Goal: Task Accomplishment & Management: Complete application form

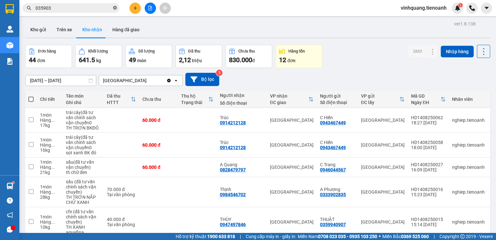
click at [116, 7] on icon "close-circle" at bounding box center [115, 8] width 4 height 4
click at [90, 10] on input "text" at bounding box center [74, 8] width 76 height 7
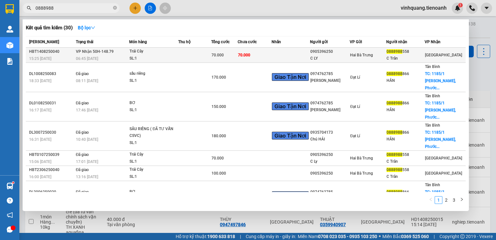
type input "0888988"
click at [208, 56] on td at bounding box center [194, 55] width 33 height 15
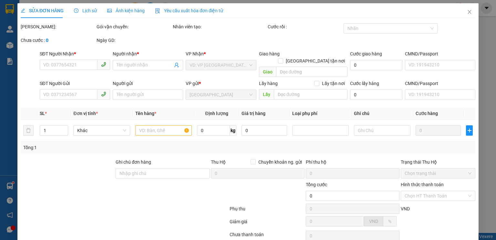
type input "0888988558"
type input "C Trân"
type input "0905396250"
type input "C LY"
type input "70.000"
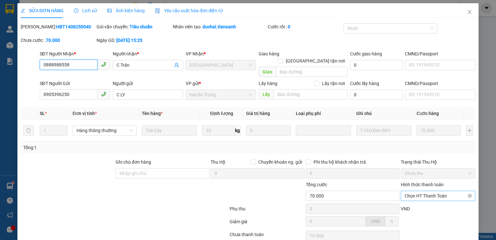
click at [428, 191] on span "Chọn HT Thanh Toán" at bounding box center [437, 196] width 67 height 10
click at [265, 189] on div at bounding box center [267, 192] width 76 height 23
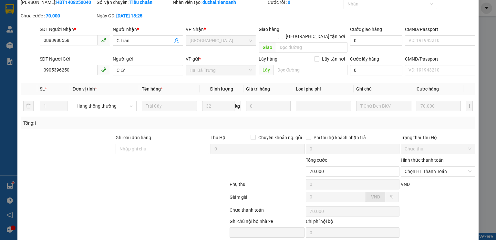
scroll to position [43, 0]
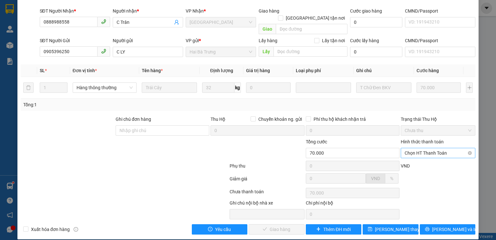
click at [443, 148] on span "Chọn HT Thanh Toán" at bounding box center [437, 153] width 67 height 10
click at [427, 158] on div "Tại văn phòng" at bounding box center [434, 159] width 66 height 7
type input "0"
click at [286, 227] on button "[PERSON_NAME] và Giao hàng" at bounding box center [277, 230] width 56 height 10
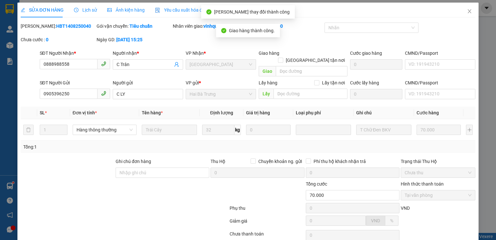
scroll to position [0, 0]
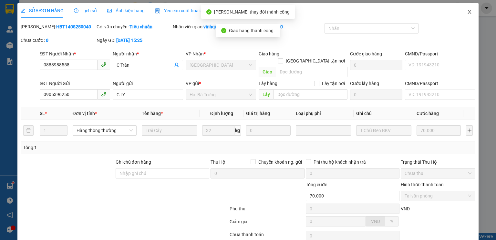
click at [468, 13] on icon "close" at bounding box center [470, 12] width 4 height 4
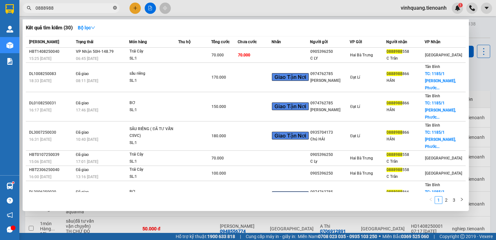
drag, startPoint x: 116, startPoint y: 7, endPoint x: 92, endPoint y: 7, distance: 24.2
click at [115, 6] on icon "close-circle" at bounding box center [115, 8] width 4 height 4
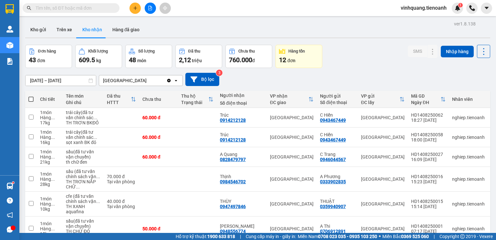
click at [92, 7] on input "text" at bounding box center [74, 8] width 76 height 7
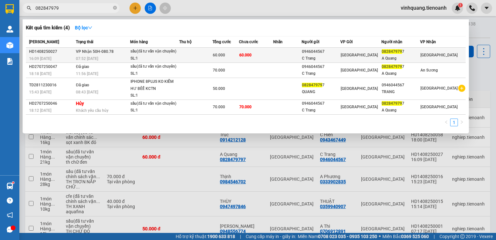
type input "082847979"
click at [286, 58] on td at bounding box center [287, 55] width 28 height 15
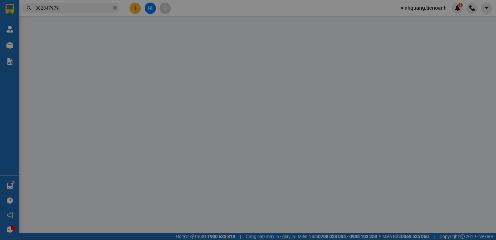
type input "0828479797"
type input "A Quang"
type input "0946044567"
type input "C Trang"
type input "60.000"
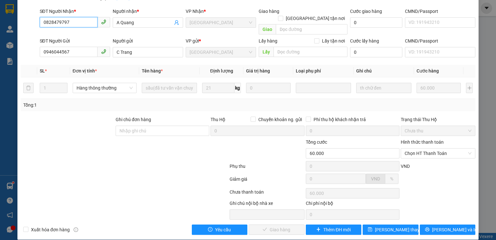
scroll to position [43, 0]
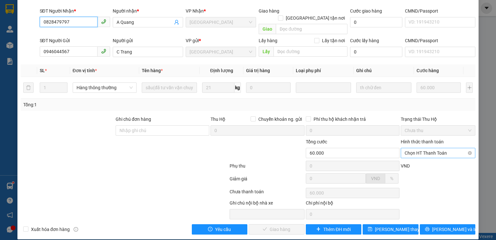
click at [430, 148] on span "Chọn HT Thanh Toán" at bounding box center [437, 153] width 67 height 10
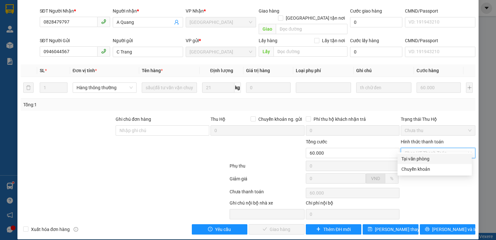
click at [417, 159] on div "Tại văn phòng" at bounding box center [434, 159] width 66 height 7
type input "0"
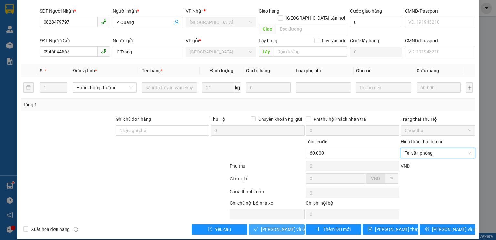
click at [280, 227] on button "[PERSON_NAME] và Giao hàng" at bounding box center [277, 230] width 56 height 10
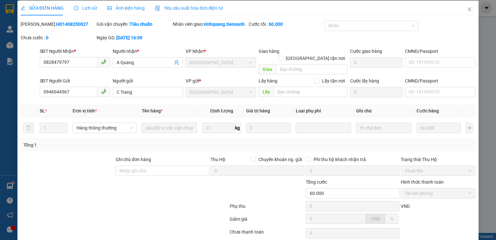
scroll to position [0, 0]
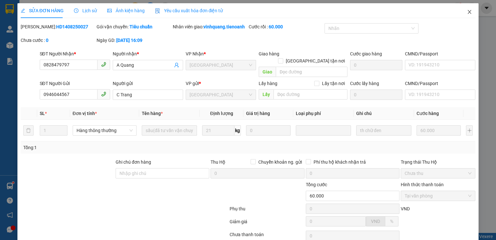
click at [467, 12] on icon "close" at bounding box center [469, 11] width 5 height 5
click at [466, 13] on div at bounding box center [471, 8] width 11 height 11
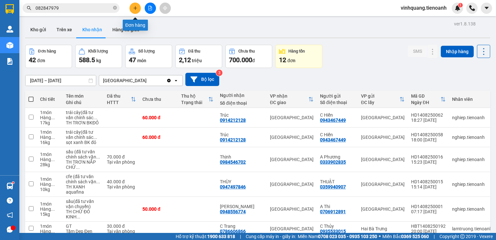
click at [137, 10] on icon "plus" at bounding box center [135, 8] width 5 height 5
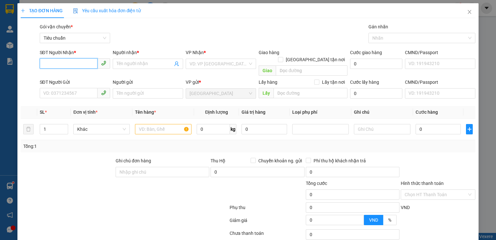
click at [72, 62] on input "SĐT Người Nhận *" at bounding box center [69, 63] width 58 height 10
click at [61, 64] on input "SĐT Người Nhận *" at bounding box center [69, 63] width 58 height 10
drag, startPoint x: 55, startPoint y: 68, endPoint x: 56, endPoint y: 59, distance: 9.1
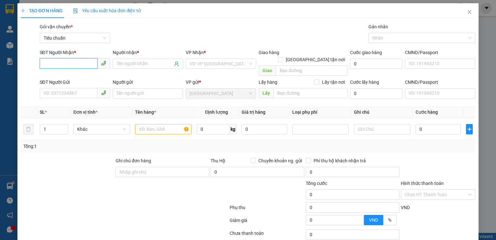
click at [55, 63] on input "SĐT Người Nhận *" at bounding box center [69, 63] width 58 height 10
click at [72, 78] on div "0828999768 - Hiền CKF" at bounding box center [74, 76] width 62 height 7
type input "0828999768"
type input "Hiền CKF"
type input "160.000"
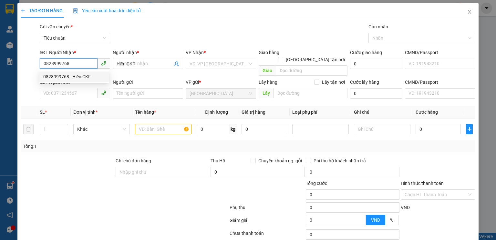
type input "160.000"
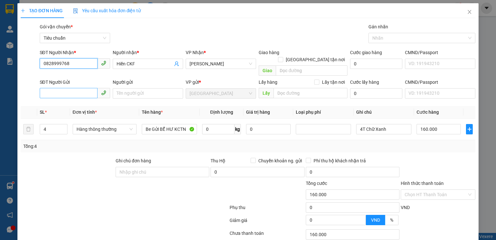
type input "0828999768"
click at [72, 90] on input "SĐT Người Gửi" at bounding box center [69, 93] width 58 height 10
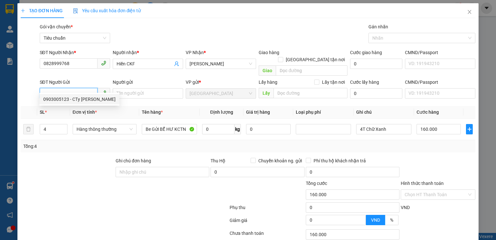
click at [75, 90] on input "SĐT Người Gửi" at bounding box center [69, 93] width 58 height 10
type input "0974245247"
click at [93, 97] on div "0974245247 - CTy Vietgroup" at bounding box center [74, 99] width 62 height 7
type input "CTy Vietgroup"
type input "40.000"
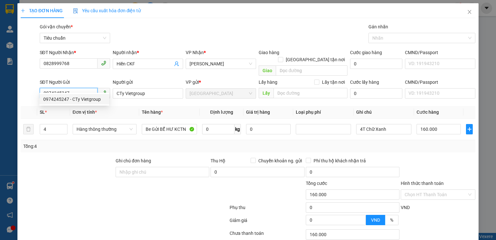
type input "40.000"
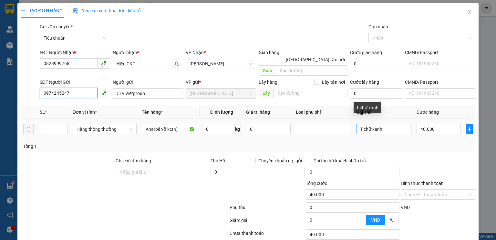
type input "0974245247"
click at [381, 125] on input "T chữ xanh" at bounding box center [383, 129] width 55 height 10
type input "T"
type input "Kiện Carton Dài"
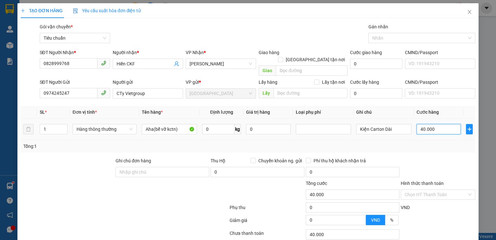
click at [440, 124] on input "40.000" at bounding box center [438, 129] width 44 height 10
type input "0"
click at [422, 124] on input "0" at bounding box center [438, 129] width 44 height 10
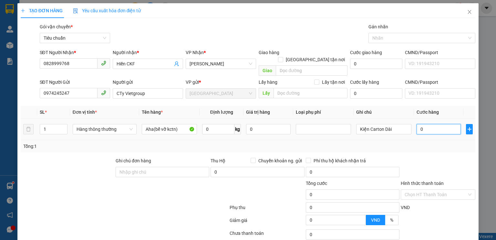
type input "8"
type input "08"
type input "80"
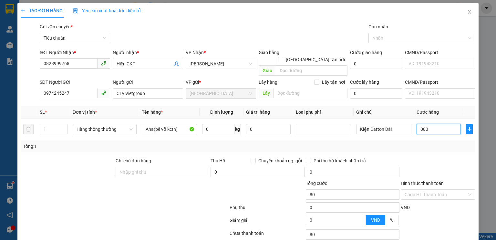
type input "080"
type input "80.000"
click at [434, 158] on div at bounding box center [438, 169] width 76 height 23
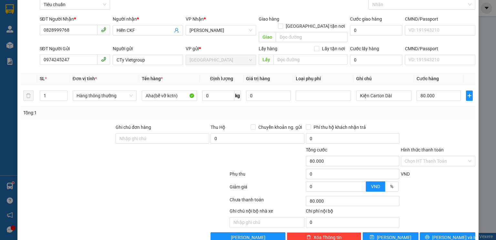
scroll to position [26, 0]
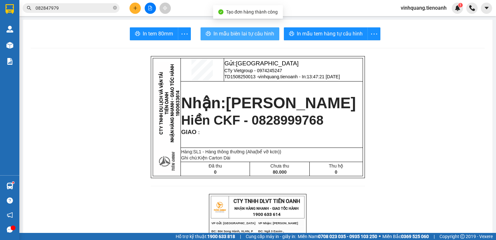
click at [237, 35] on span "In mẫu biên lai tự cấu hình" at bounding box center [243, 34] width 61 height 8
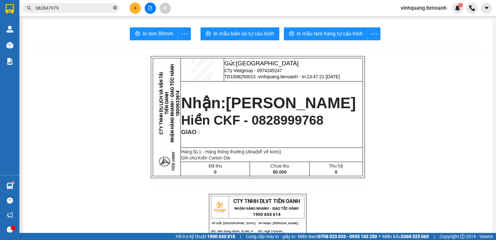
click at [115, 8] on icon "close-circle" at bounding box center [115, 8] width 4 height 4
click at [98, 9] on input "text" at bounding box center [74, 8] width 76 height 7
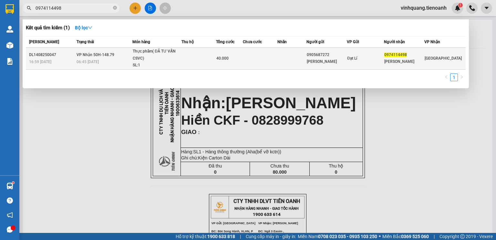
type input "0974114498"
click at [191, 65] on td at bounding box center [198, 59] width 34 height 22
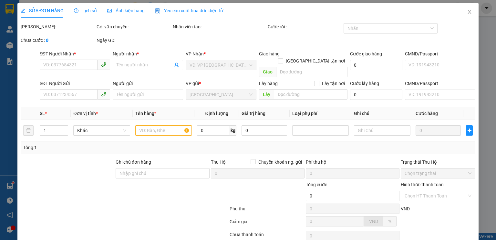
type input "0974114498"
type input "[PERSON_NAME]"
type input "0905687272"
type input "[PERSON_NAME]"
type input "240678737"
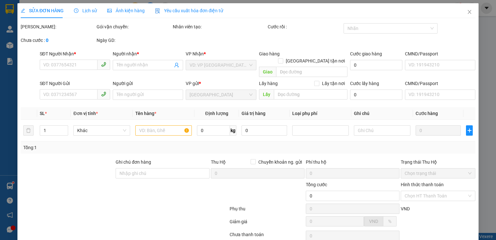
type input "40.000"
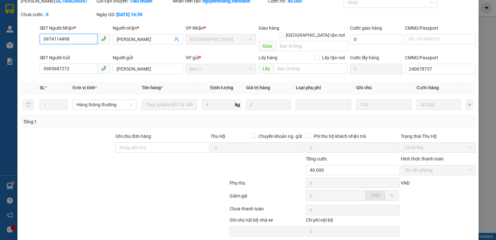
scroll to position [43, 0]
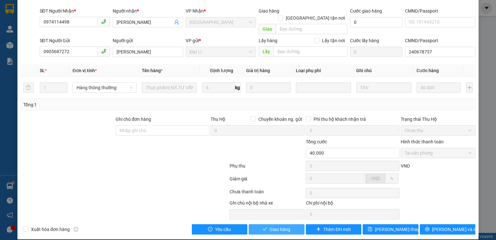
click at [267, 225] on button "Giao hàng" at bounding box center [277, 230] width 56 height 10
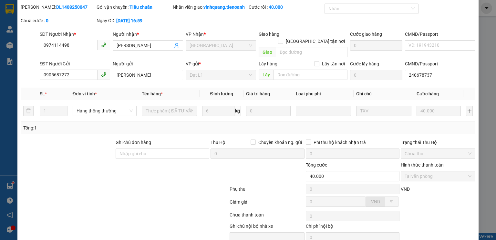
scroll to position [0, 0]
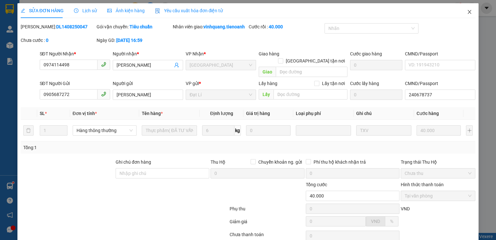
click at [467, 11] on icon "close" at bounding box center [469, 11] width 5 height 5
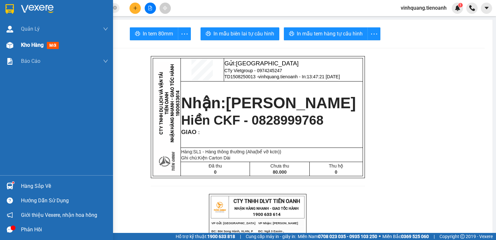
click at [11, 42] on img at bounding box center [9, 45] width 7 height 7
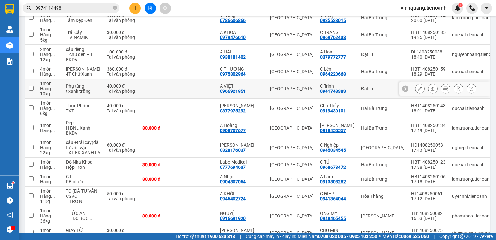
scroll to position [150, 0]
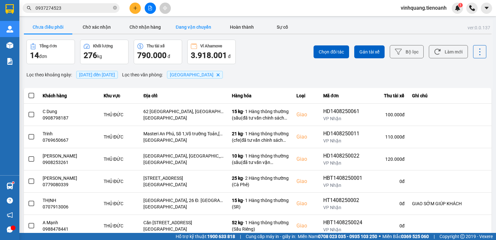
click at [192, 27] on button "Đang vận chuyển" at bounding box center [193, 27] width 48 height 13
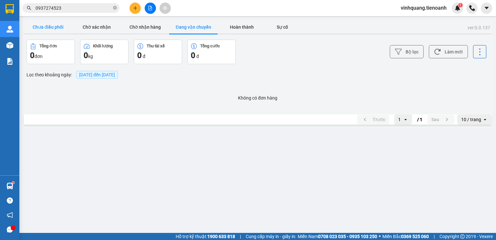
click at [55, 29] on button "Chưa điều phối" at bounding box center [48, 27] width 48 height 13
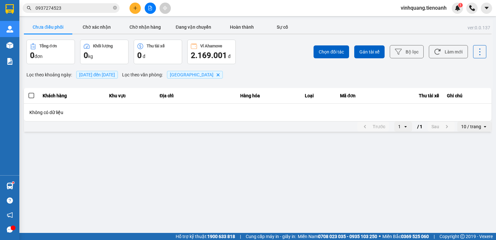
click at [421, 9] on span "vinhquang.tienoanh" at bounding box center [423, 8] width 56 height 8
click at [415, 21] on span "Đăng xuất" at bounding box center [426, 19] width 43 height 7
